Goal: Task Accomplishment & Management: Manage account settings

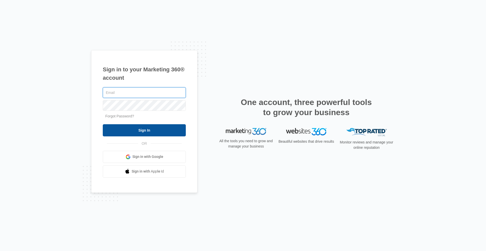
type input "[PERSON_NAME][EMAIL_ADDRESS][PERSON_NAME][DOMAIN_NAME]"
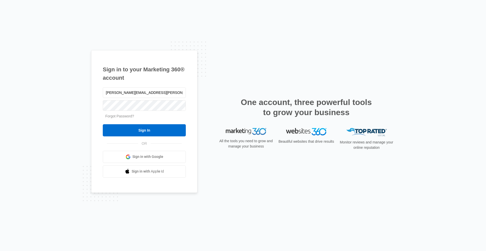
drag, startPoint x: 149, startPoint y: 130, endPoint x: 145, endPoint y: 119, distance: 10.8
click at [149, 129] on input "Sign In" at bounding box center [144, 130] width 83 height 12
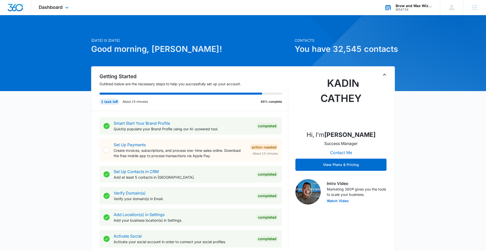
click at [419, 6] on div "Brow and Wax Wizard" at bounding box center [413, 6] width 37 height 4
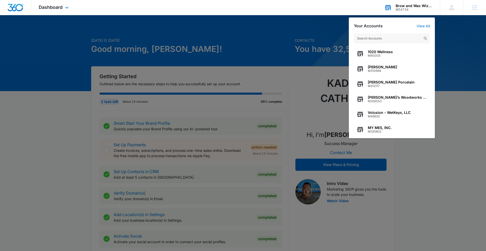
click at [386, 38] on input "text" at bounding box center [392, 38] width 76 height 10
type input "M328469"
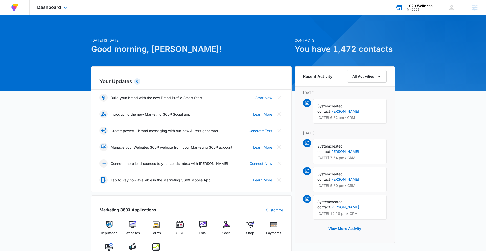
click at [413, 5] on div "1020 Wellness" at bounding box center [420, 6] width 26 height 4
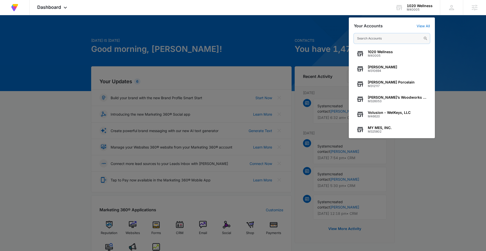
click at [395, 39] on input "text" at bounding box center [392, 38] width 76 height 10
paste input "Sylvan Crossings"
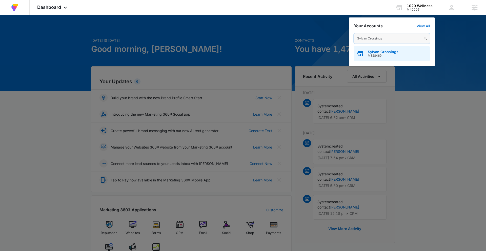
type input "Sylvan Crossings"
click at [394, 52] on span "Sylvan Crossings" at bounding box center [383, 52] width 31 height 4
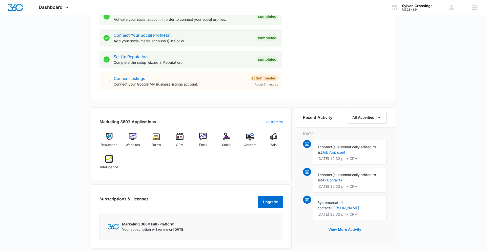
scroll to position [223, 0]
drag, startPoint x: 220, startPoint y: 167, endPoint x: 180, endPoint y: 150, distance: 44.1
click at [220, 167] on div "Reputation Websites Forms CRM Email Social Content Ads Intelligence" at bounding box center [191, 153] width 184 height 40
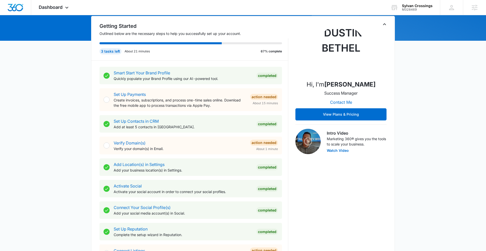
scroll to position [0, 0]
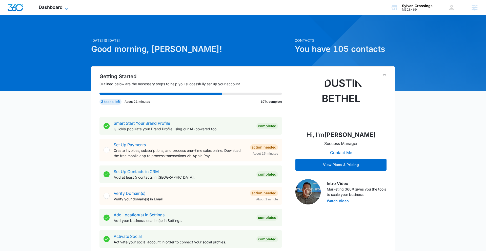
click at [61, 9] on span "Dashboard" at bounding box center [51, 7] width 24 height 5
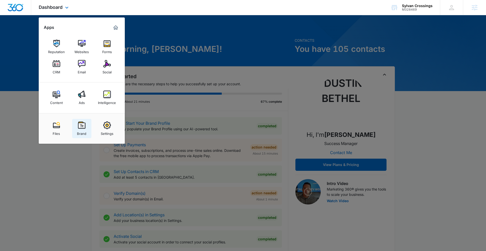
click at [82, 127] on img at bounding box center [82, 125] width 8 height 8
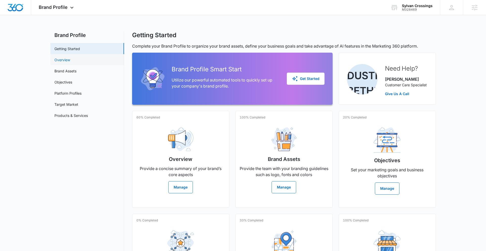
click at [70, 58] on link "Overview" at bounding box center [62, 59] width 16 height 5
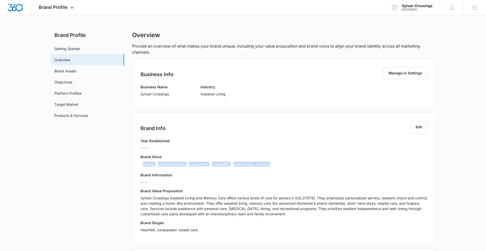
drag, startPoint x: 143, startPoint y: 164, endPoint x: 265, endPoint y: 167, distance: 122.0
click at [268, 166] on div "caring compassionate supportive respectful community-focused" at bounding box center [283, 165] width 287 height 8
copy div "caring compassionate supportive respectful community-focused"
drag, startPoint x: 140, startPoint y: 94, endPoint x: 181, endPoint y: 95, distance: 40.5
click at [182, 95] on div "Business Name Sylvan Crossings Industry Assisted Living" at bounding box center [283, 92] width 287 height 16
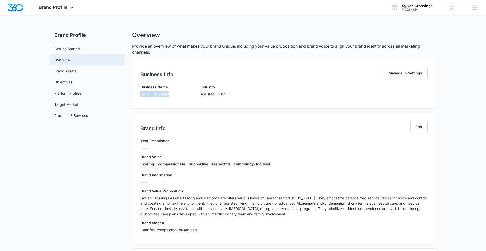
copy p "Sylvan Crossings"
click at [145, 167] on div "caring compassionate supportive respectful community-focused" at bounding box center [283, 165] width 287 height 8
drag, startPoint x: 152, startPoint y: 163, endPoint x: 290, endPoint y: 164, distance: 138.9
click at [293, 164] on div "caring compassionate supportive respectful community-focused" at bounding box center [283, 165] width 287 height 8
copy div "caring compassionate supportive respectful community-focused"
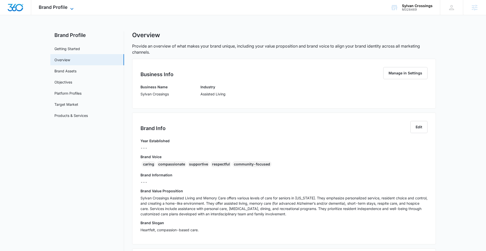
click at [49, 4] on div "Brand Profile Apps Reputation Websites Forms CRM Email Social Content Ads Intel…" at bounding box center [56, 7] width 51 height 15
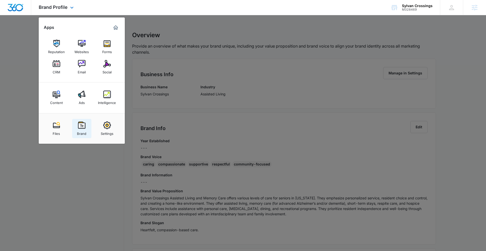
click at [81, 127] on img at bounding box center [82, 125] width 8 height 8
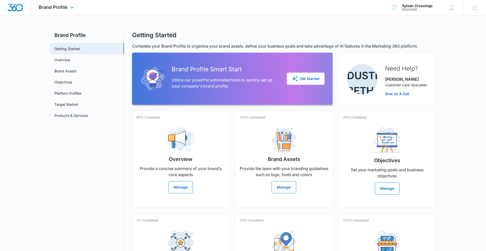
click at [58, 10] on div "Brand Profile Apps Reputation Websites Forms CRM Email Social Content Ads Intel…" at bounding box center [56, 7] width 51 height 15
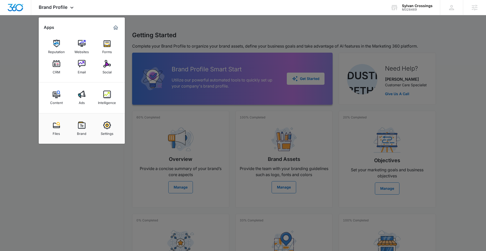
drag, startPoint x: 105, startPoint y: 65, endPoint x: 108, endPoint y: 62, distance: 4.1
click at [105, 65] on img at bounding box center [107, 64] width 8 height 8
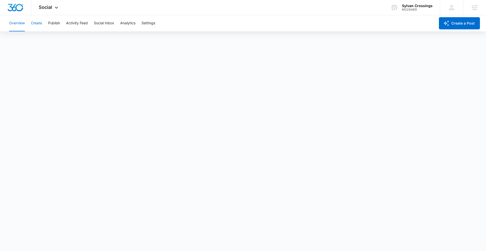
click at [38, 21] on button "Create" at bounding box center [36, 23] width 11 height 16
